Goal: Task Accomplishment & Management: Manage account settings

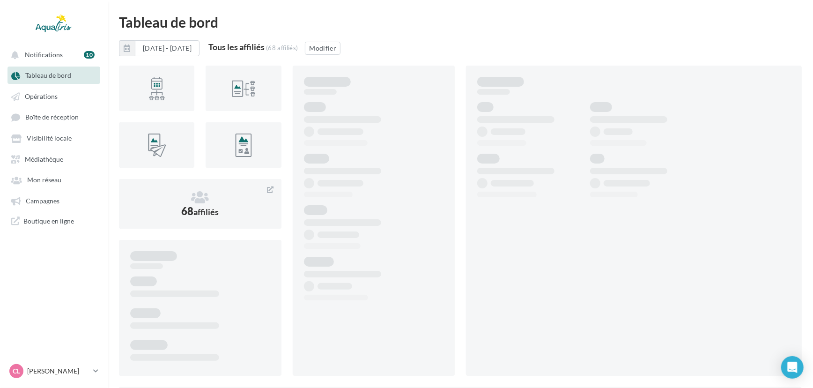
click at [42, 193] on ul "Notifications 10 Tableau de bord Opérations Boîte de réception Campagnes" at bounding box center [53, 137] width 107 height 191
click at [41, 201] on span "Campagnes" at bounding box center [43, 201] width 34 height 8
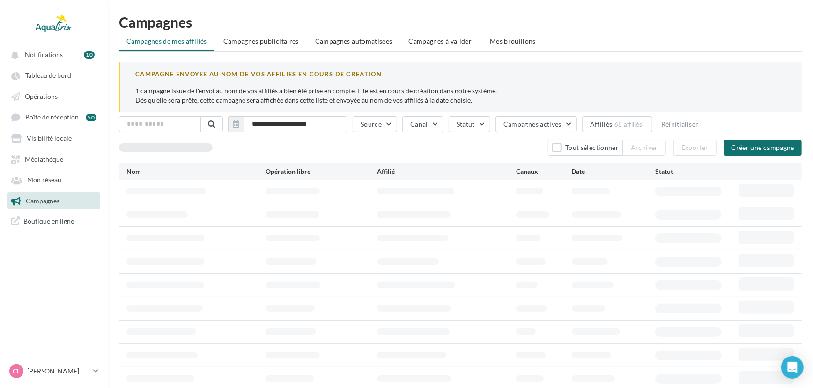
click at [416, 31] on div "**********" at bounding box center [461, 206] width 706 height 382
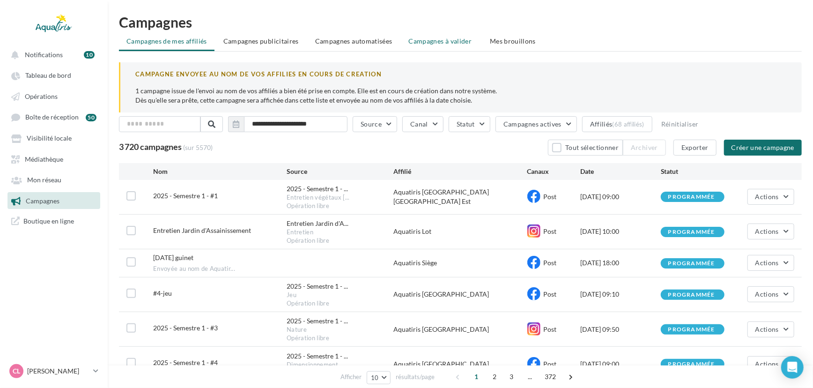
click at [416, 37] on span "Campagnes à valider" at bounding box center [440, 41] width 63 height 9
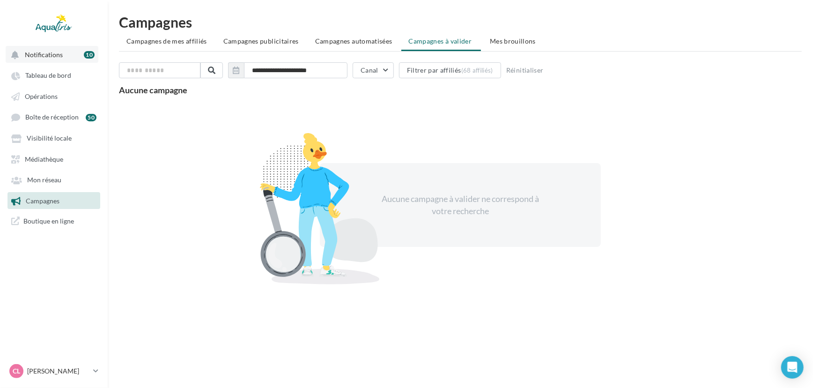
click at [40, 57] on span "Notifications" at bounding box center [44, 55] width 38 height 8
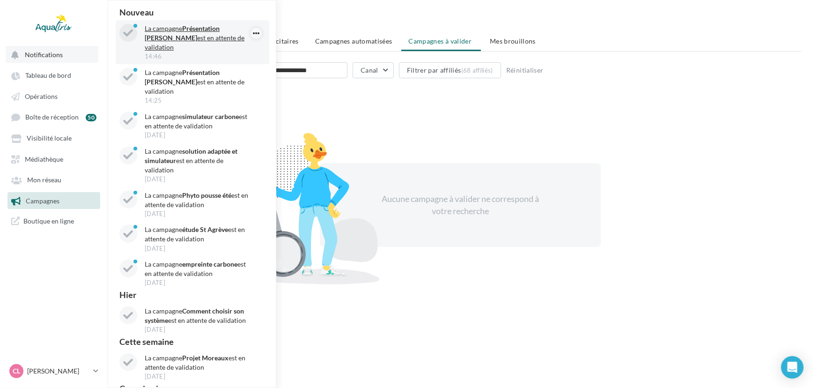
click at [253, 28] on icon "button" at bounding box center [256, 33] width 7 height 11
click at [229, 54] on button "Archiver" at bounding box center [215, 52] width 94 height 22
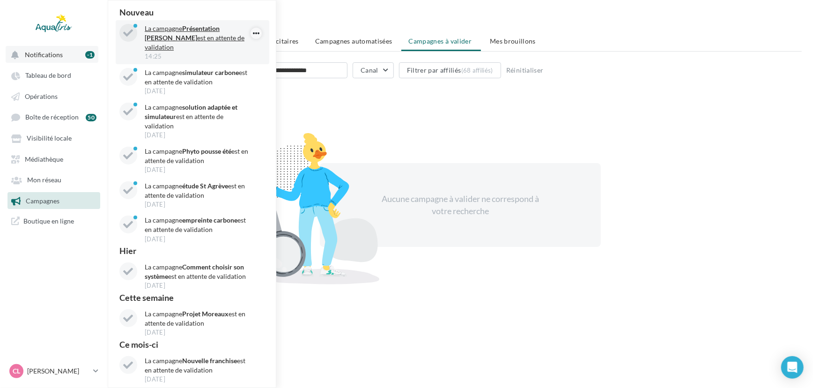
click at [255, 32] on icon "button" at bounding box center [256, 33] width 7 height 11
click at [245, 48] on button "Archiver" at bounding box center [215, 52] width 94 height 22
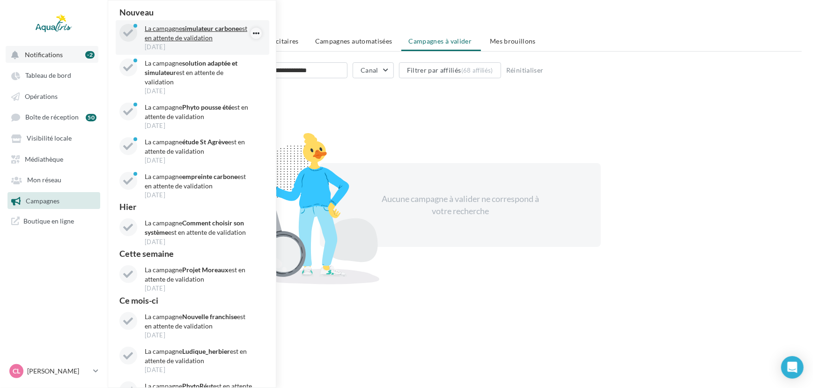
click at [253, 36] on icon "button" at bounding box center [256, 33] width 7 height 11
click at [239, 48] on button "Archiver" at bounding box center [215, 52] width 94 height 22
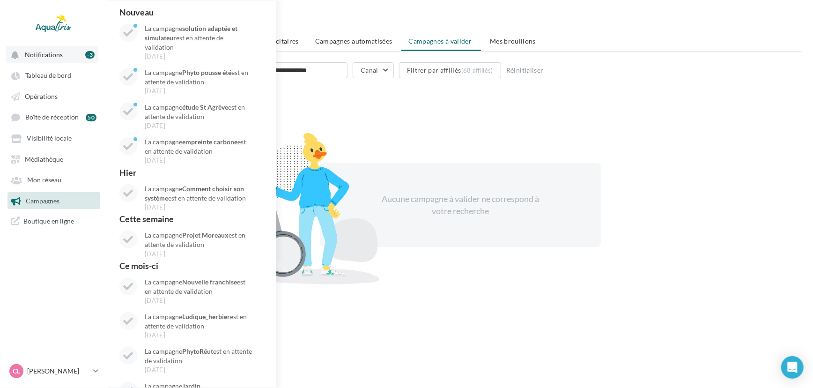
click at [39, 264] on nav "Notifications -3 Nouveau La campagne solution adaptée et simulateur est en atte…" at bounding box center [54, 194] width 108 height 388
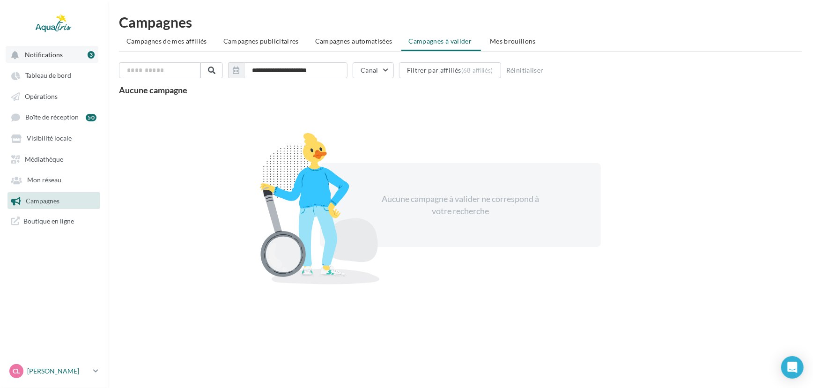
click at [66, 364] on div "CL [PERSON_NAME] [EMAIL_ADDRESS][DOMAIN_NAME]" at bounding box center [49, 371] width 80 height 14
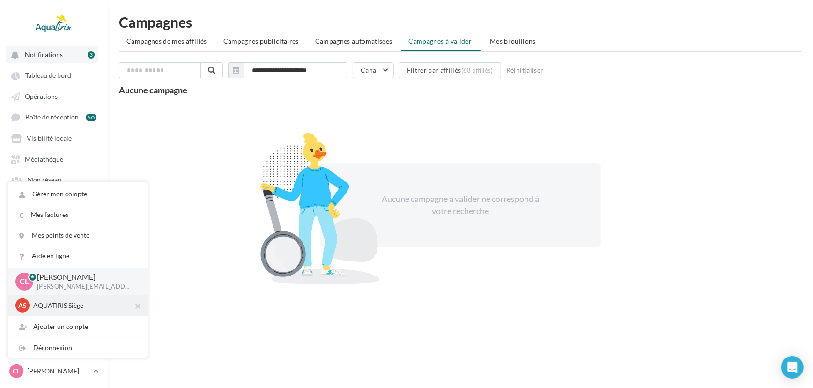
click at [69, 308] on p "AQUATIRIS Siège" at bounding box center [84, 305] width 103 height 9
